Goal: Task Accomplishment & Management: Manage account settings

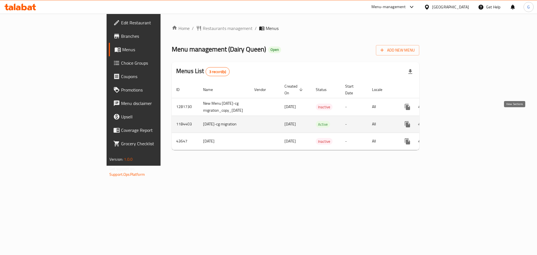
click at [451, 121] on icon "enhanced table" at bounding box center [448, 124] width 7 height 7
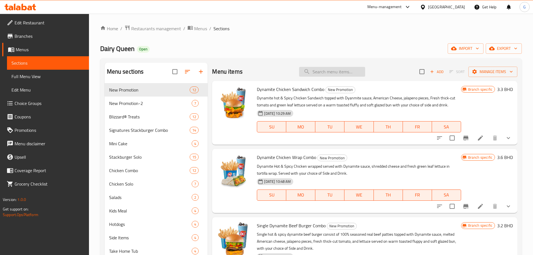
click at [336, 73] on input "search" at bounding box center [332, 72] width 66 height 10
paste input "Double Mushroom Swiss-Sandwich Only"
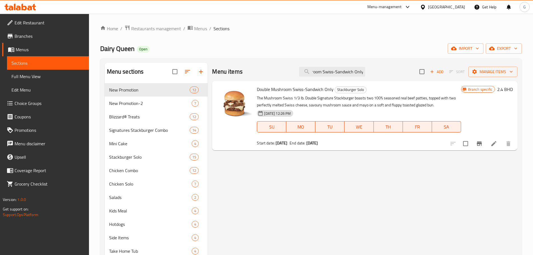
type input "Double Mushroom Swiss-Sandwich Only"
click at [43, 106] on span "Choice Groups" at bounding box center [50, 103] width 70 height 7
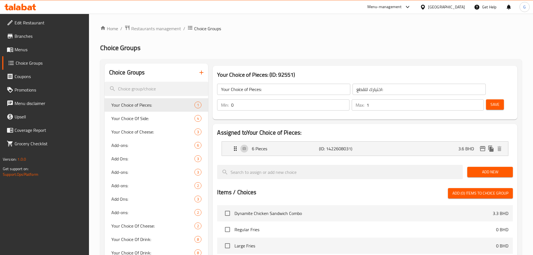
click at [298, 28] on ol "Home / Restaurants management / Choice Groups" at bounding box center [311, 28] width 422 height 7
click at [295, 31] on ol "Home / Restaurants management / Choice Groups" at bounding box center [311, 28] width 422 height 7
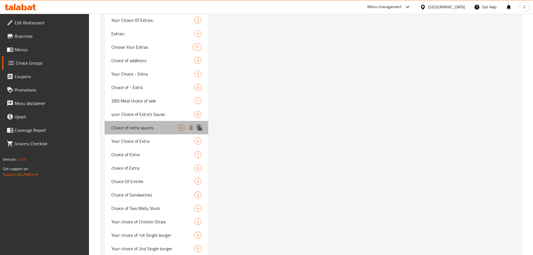
click at [160, 128] on span "Choice of extra sauces" at bounding box center [144, 127] width 67 height 7
type input "Choice of extra sauces"
type input "اختيار الصلصات الإضافية"
type input "0"
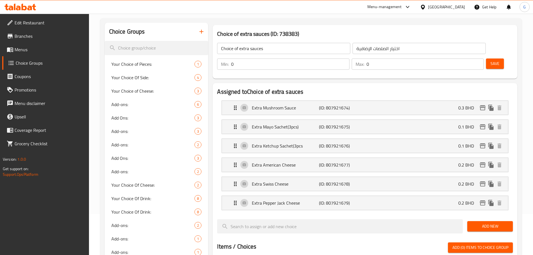
scroll to position [27, 0]
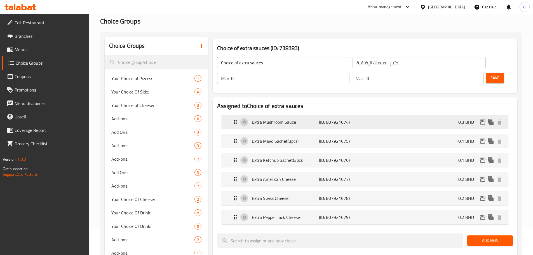
click at [305, 119] on p "Extra Mushroom Sauce" at bounding box center [285, 122] width 67 height 7
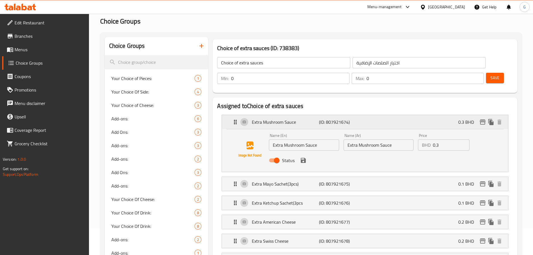
scroll to position [55, 0]
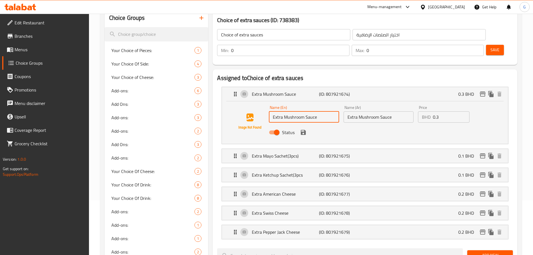
click at [311, 111] on input "Extra Mushroom Sauce" at bounding box center [304, 116] width 70 height 11
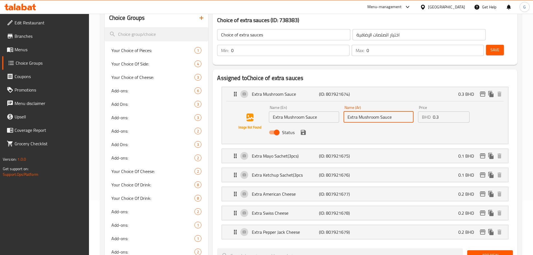
click at [399, 111] on input "Extra Mushroom Sauce" at bounding box center [379, 116] width 70 height 11
paste input "صلصة الفطر الإضافية"
click at [305, 130] on icon "save" at bounding box center [303, 132] width 5 height 5
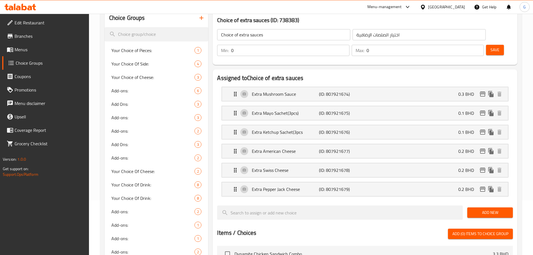
type input "صلصة الفطر الإضافية"
click at [292, 106] on div "Extra Mayo Sachet(3pcs) (ID: 807921675) 0.1 BHD" at bounding box center [367, 113] width 270 height 14
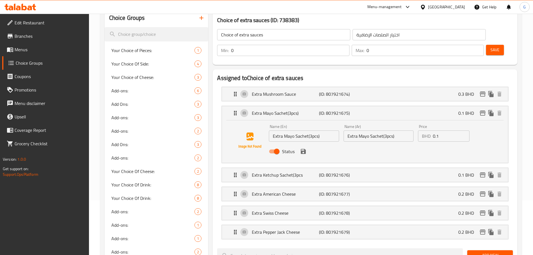
click at [305, 130] on input "Extra Mayo Sachet(3pcs)" at bounding box center [304, 135] width 70 height 11
click at [386, 130] on input "Extra Mayo Sachet(3pcs)" at bounding box center [379, 135] width 70 height 11
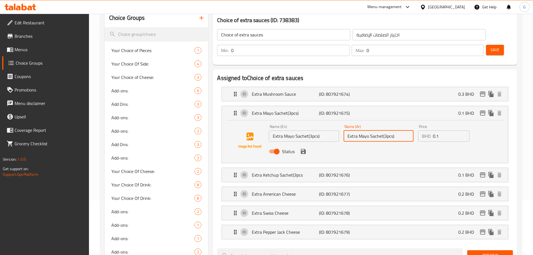
click at [386, 130] on input "Extra Mayo Sachet(3pcs)" at bounding box center [379, 135] width 70 height 11
paste input "[PERSON_NAME] إضافي (3 قطع"
click at [303, 149] on icon "save" at bounding box center [303, 151] width 5 height 5
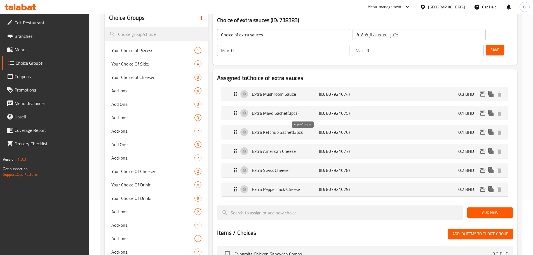
type input "[PERSON_NAME] إضافي (3 قطع)"
click at [304, 129] on p "Extra Ketchup Sachet(3pcs" at bounding box center [285, 132] width 67 height 7
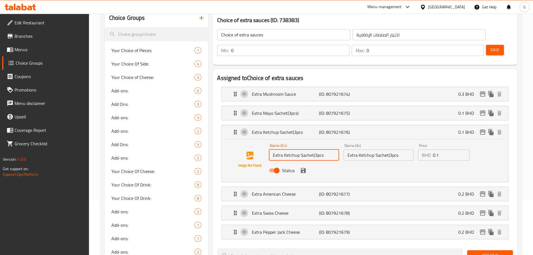
click at [297, 149] on input "Extra Ketchup Sachet(3pcs" at bounding box center [304, 154] width 70 height 11
click at [313, 149] on input "Extra Ketchup Sachet(3pcs" at bounding box center [304, 154] width 70 height 11
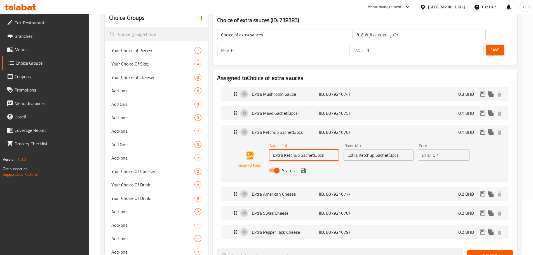
click at [313, 149] on input "Extra Ketchup Sachet(3pcs" at bounding box center [304, 154] width 70 height 11
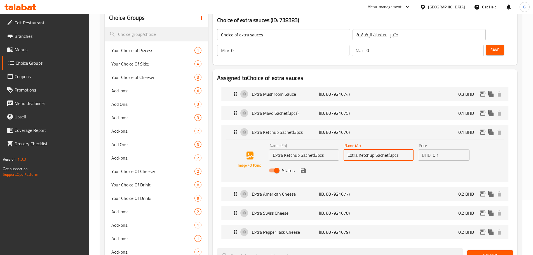
click at [384, 149] on input "Extra Ketchup Sachet(3pcs" at bounding box center [379, 154] width 70 height 11
paste input "كيس كاتشب إضافي (3 قطع)"
click at [284, 191] on p "Extra American Cheese" at bounding box center [285, 194] width 67 height 7
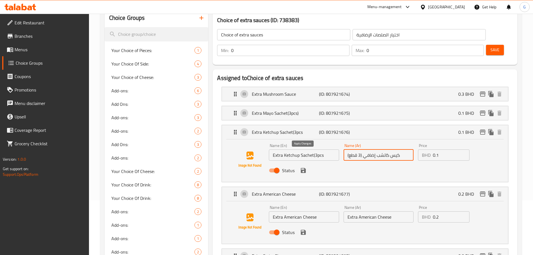
click at [304, 167] on icon "save" at bounding box center [303, 170] width 7 height 7
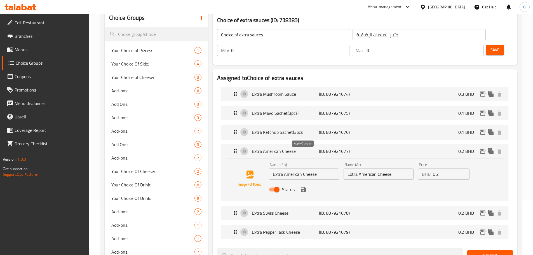
type input "كيس كاتشب إضافي (3 قطع)"
click at [309, 163] on div "Name (En) Extra American Cheese Name (En)" at bounding box center [304, 171] width 70 height 17
click at [318, 168] on input "Extra American Cheese" at bounding box center [304, 173] width 70 height 11
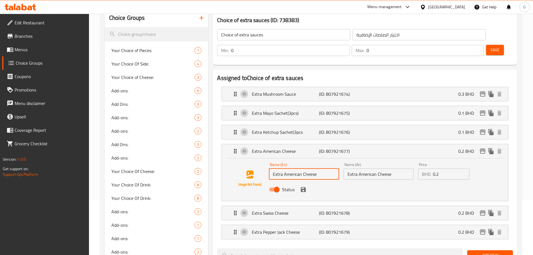
click at [388, 182] on div "Status" at bounding box center [379, 189] width 224 height 15
click at [392, 168] on input "Extra American Cheese" at bounding box center [379, 173] width 70 height 11
paste input "جبنة أمريكية إضافية"
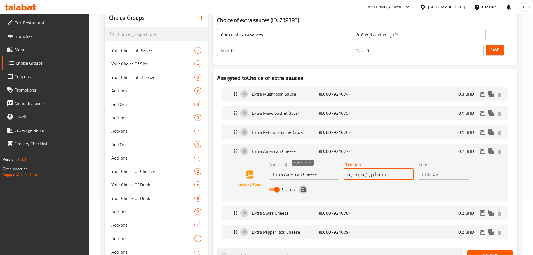
click at [303, 187] on icon "save" at bounding box center [303, 189] width 5 height 5
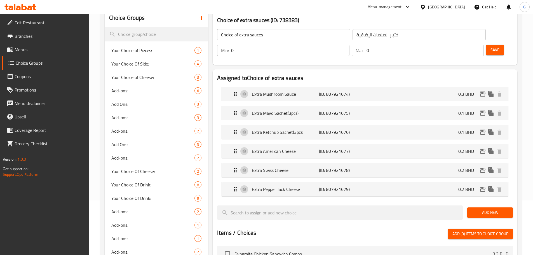
type input "جبنة أمريكية إضافية"
click at [298, 167] on p "Extra Swiss Cheese" at bounding box center [285, 170] width 67 height 7
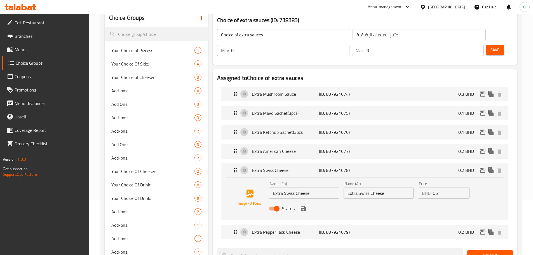
click at [312, 188] on input "Extra Swiss Cheese" at bounding box center [304, 193] width 70 height 11
click at [373, 188] on input "Extra Swiss Cheese" at bounding box center [379, 193] width 70 height 11
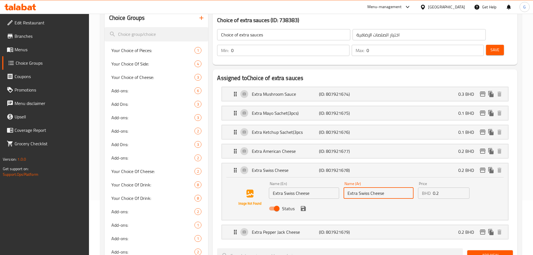
click at [373, 188] on input "Extra Swiss Cheese" at bounding box center [379, 193] width 70 height 11
paste input "جبنة سويسرية إضافية"
click at [304, 205] on icon "save" at bounding box center [303, 208] width 7 height 7
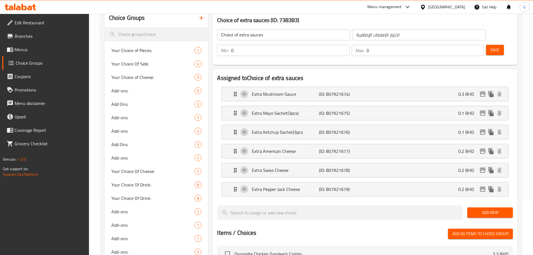
type input "جبنة سويسرية إضافية"
click at [306, 186] on p "Extra Pepper Jack Cheese" at bounding box center [285, 189] width 67 height 7
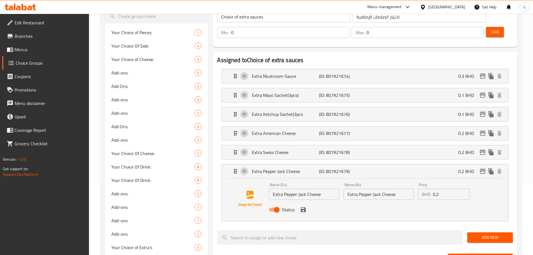
scroll to position [83, 0]
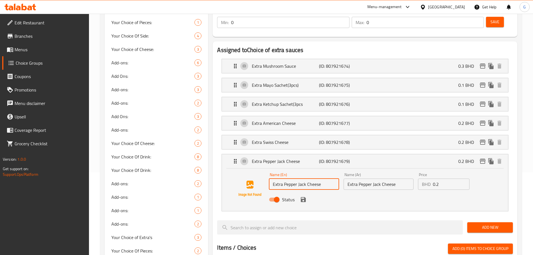
click at [315, 179] on input "Extra Pepper Jack Cheese" at bounding box center [304, 184] width 70 height 11
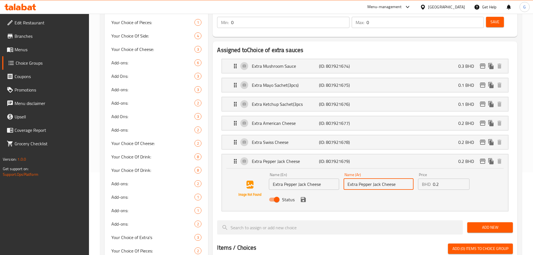
click at [362, 179] on input "Extra Pepper Jack Cheese" at bounding box center [379, 184] width 70 height 11
paste input "جبنة بيبر جاك إضافية"
click at [302, 197] on icon "save" at bounding box center [303, 199] width 5 height 5
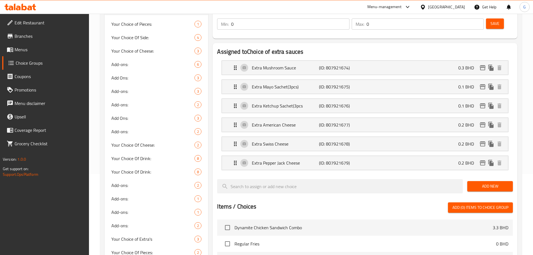
type input "جبنة بيبر جاك إضافية"
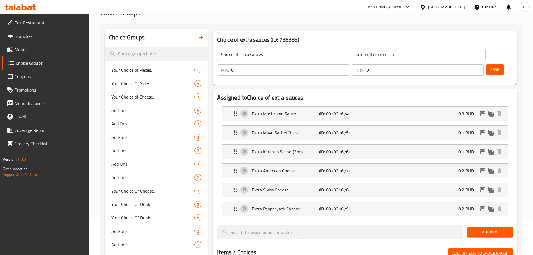
scroll to position [27, 0]
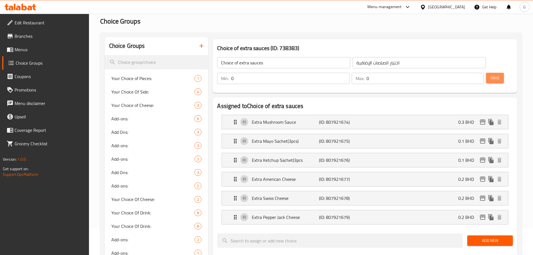
click at [487, 73] on button "Save" at bounding box center [495, 78] width 18 height 10
